Goal: Information Seeking & Learning: Understand process/instructions

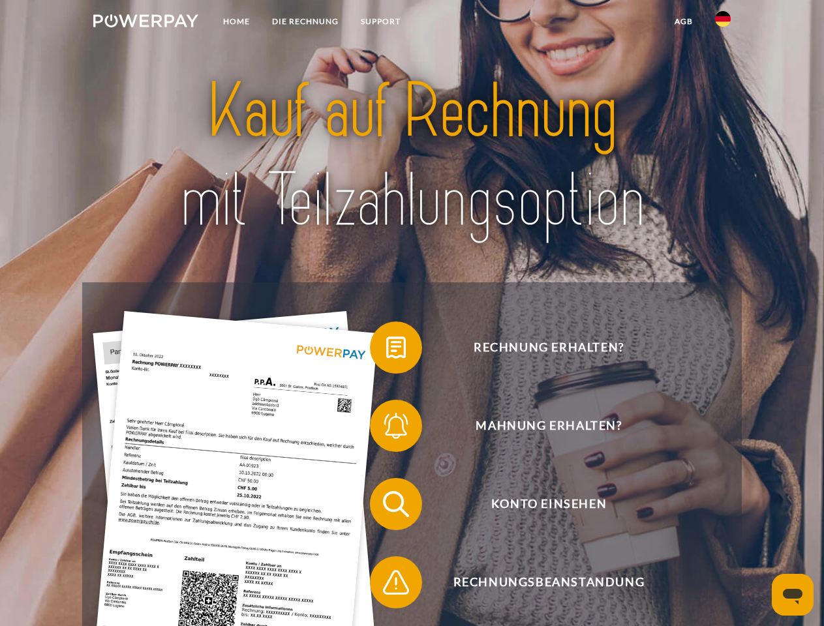
click at [145, 23] on img at bounding box center [145, 20] width 105 height 13
click at [723, 23] on img at bounding box center [723, 19] width 16 height 16
click at [683, 22] on link "agb" at bounding box center [683, 21] width 40 height 23
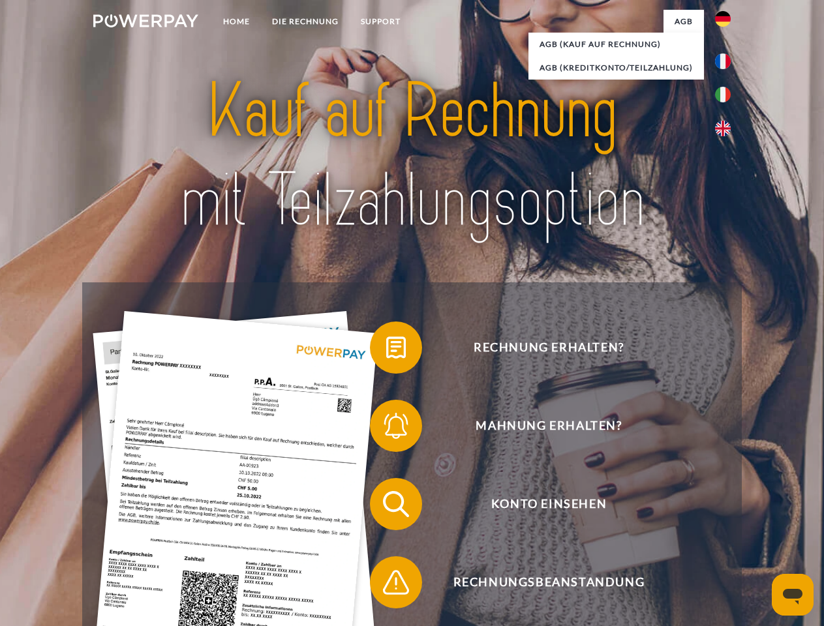
click at [386, 350] on span at bounding box center [376, 347] width 65 height 65
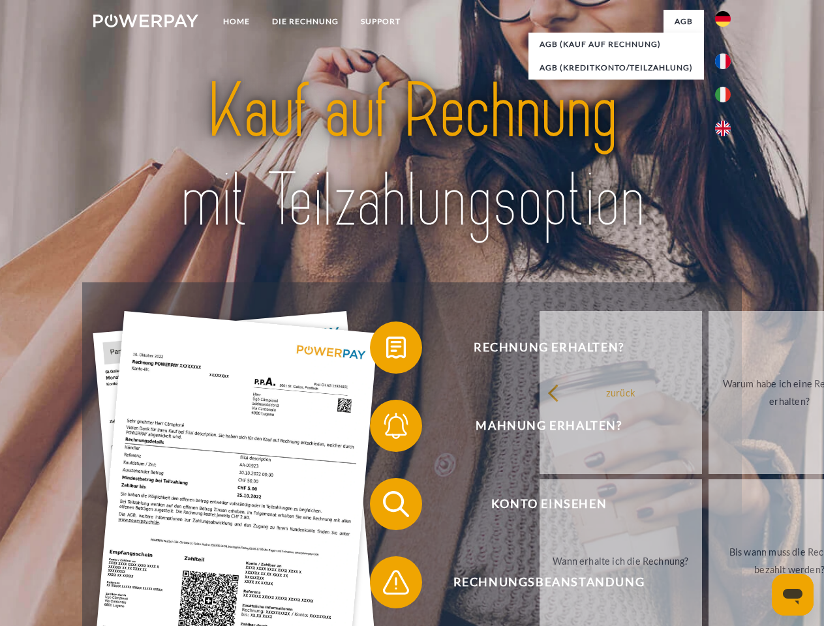
click at [386, 428] on div "Rechnung erhalten? Mahnung erhalten? Konto einsehen" at bounding box center [411, 543] width 659 height 522
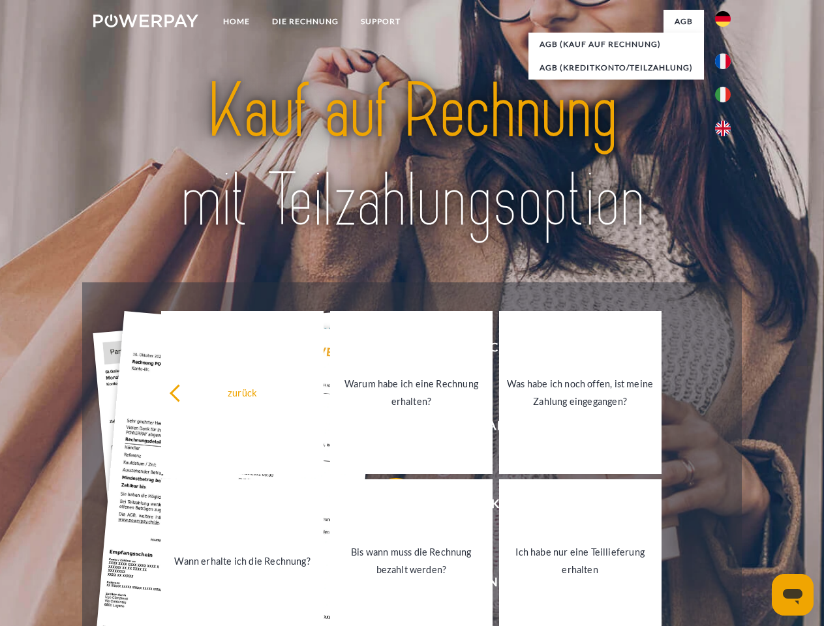
click at [386, 507] on link "Bis wann muss die Rechnung bezahlt werden?" at bounding box center [411, 560] width 162 height 163
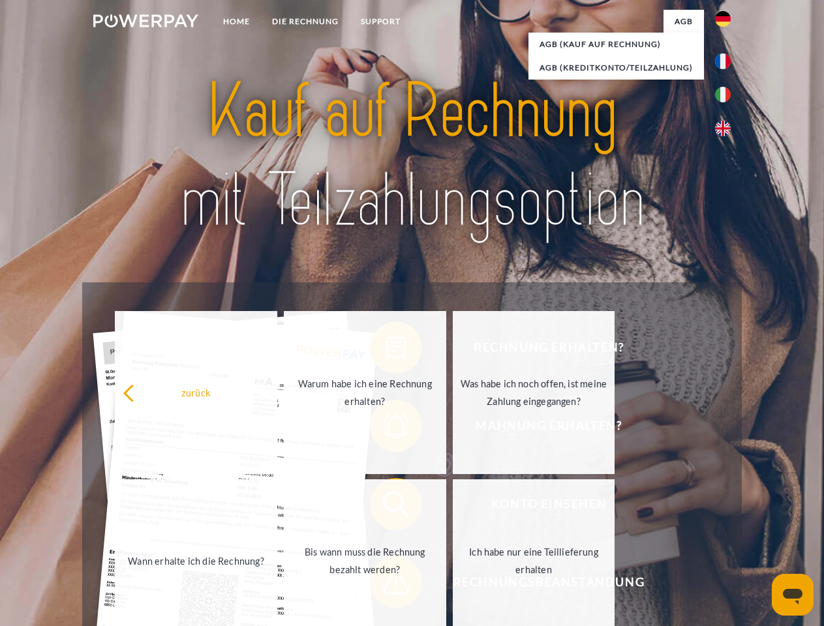
click at [386, 585] on span at bounding box center [376, 582] width 65 height 65
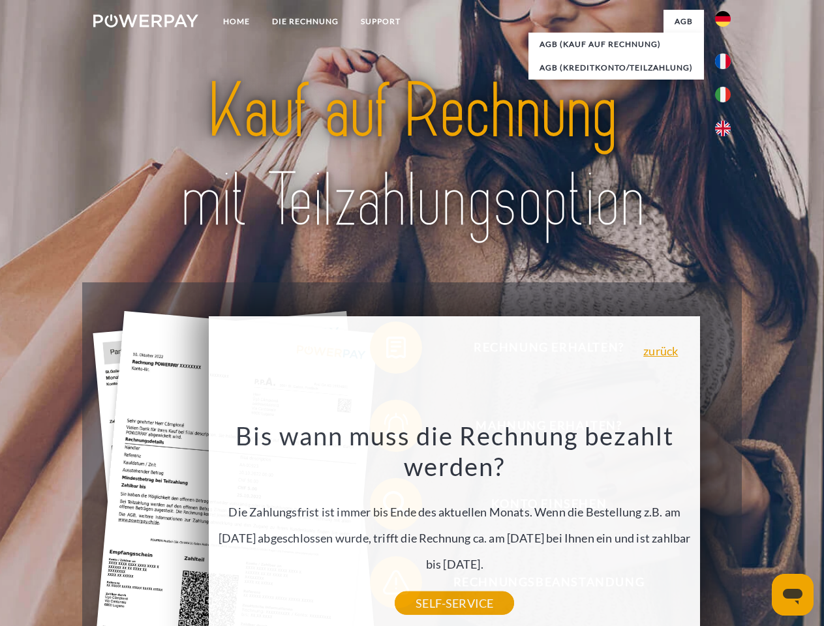
click at [792, 595] on icon "Messaging-Fenster öffnen" at bounding box center [793, 597] width 20 height 16
